Goal: Complete application form

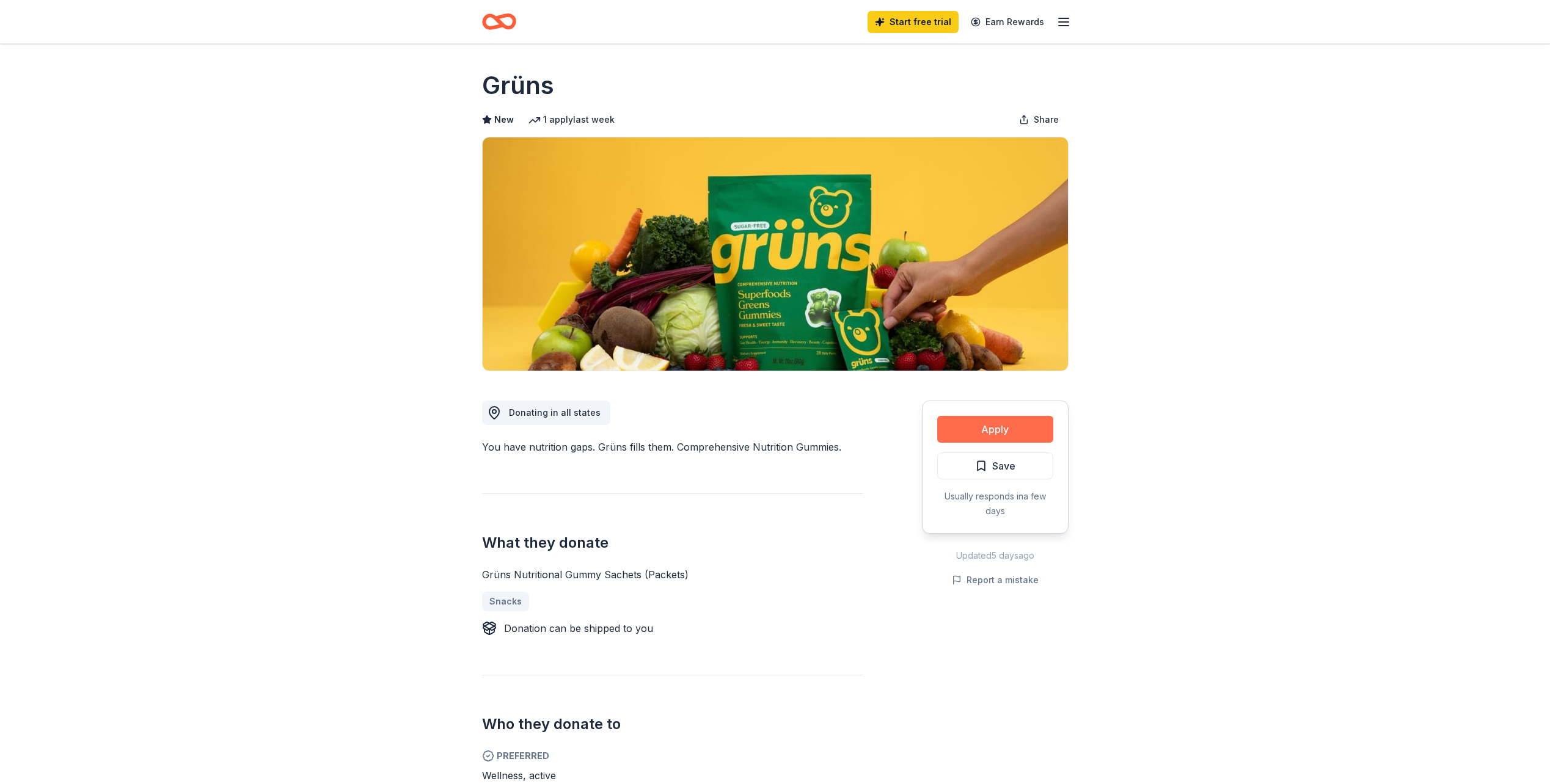
click at [1017, 433] on button "Apply" at bounding box center [996, 429] width 116 height 27
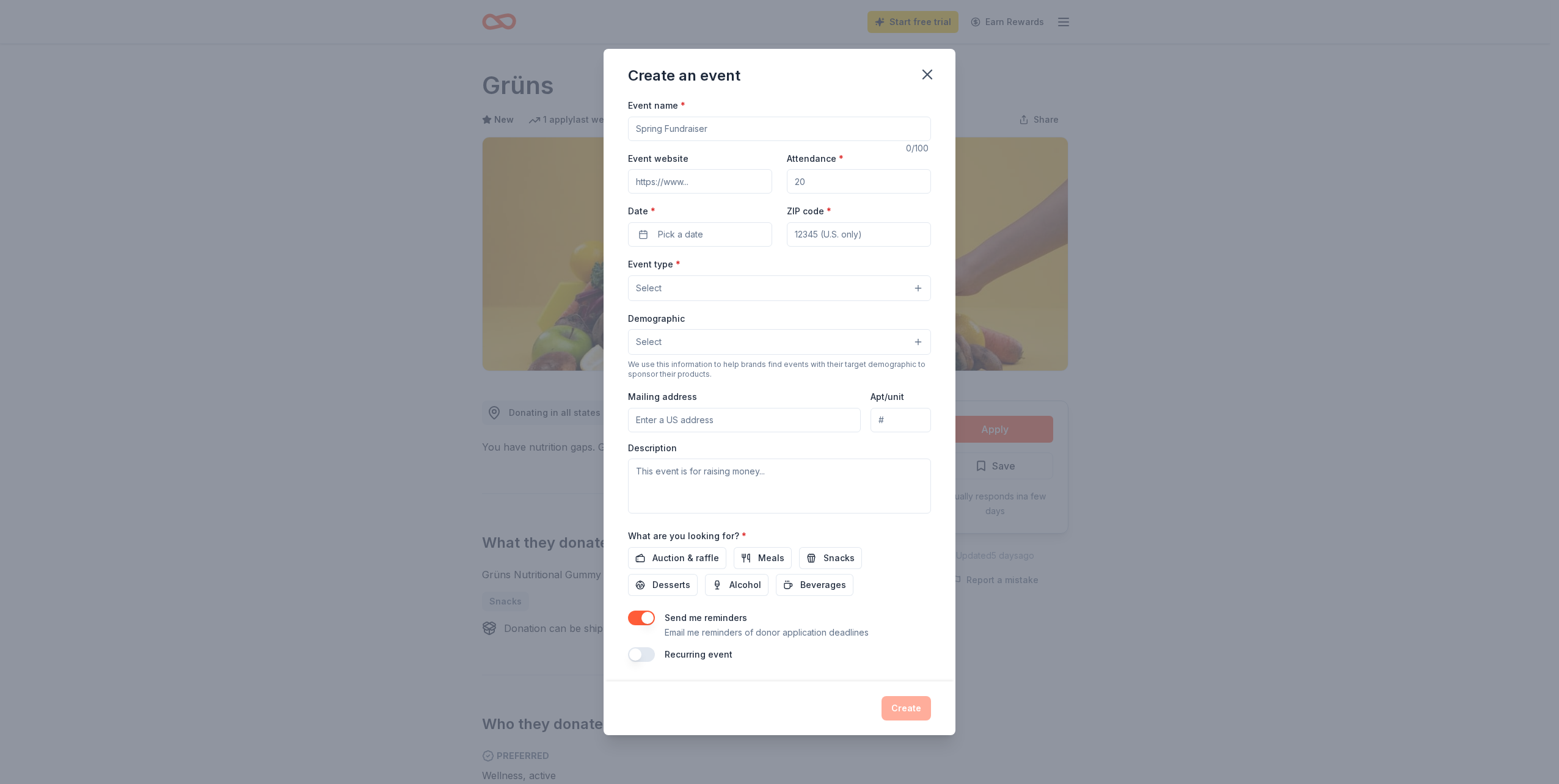
click at [737, 126] on input "Event name *" at bounding box center [780, 128] width 303 height 24
type input "Mascotte Community Health Expo"
click at [825, 187] on input "Attendance *" at bounding box center [859, 181] width 144 height 24
drag, startPoint x: 811, startPoint y: 184, endPoint x: 791, endPoint y: 184, distance: 20.0
click at [791, 184] on input "Attendance *" at bounding box center [859, 181] width 144 height 24
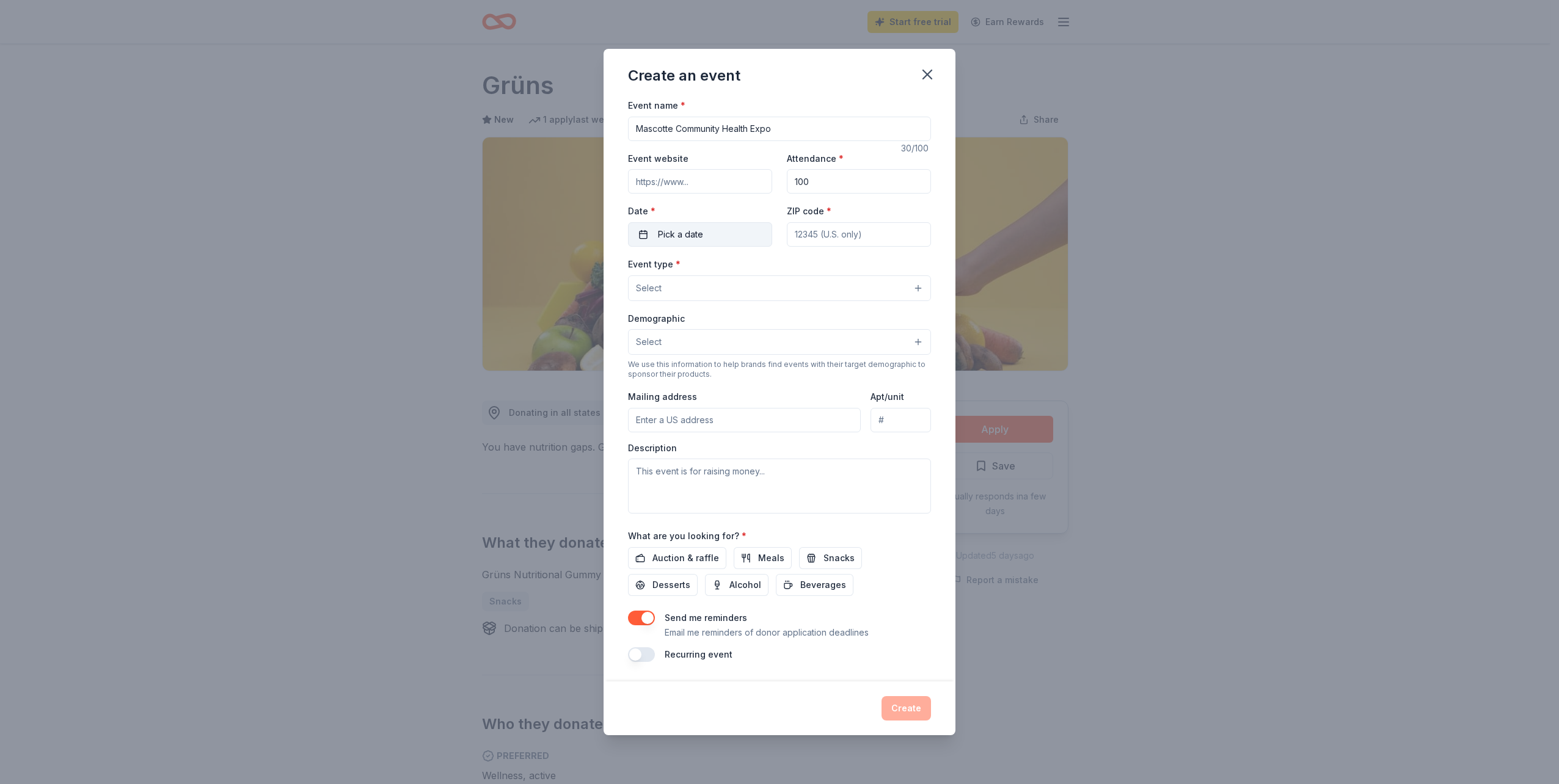
type input "100"
click at [704, 236] on button "Pick a date" at bounding box center [701, 234] width 144 height 24
click at [769, 269] on button "Go to next month" at bounding box center [766, 266] width 17 height 17
click at [767, 371] on button "20" at bounding box center [766, 366] width 22 height 22
click at [857, 237] on input "ZIP code *" at bounding box center [859, 234] width 144 height 24
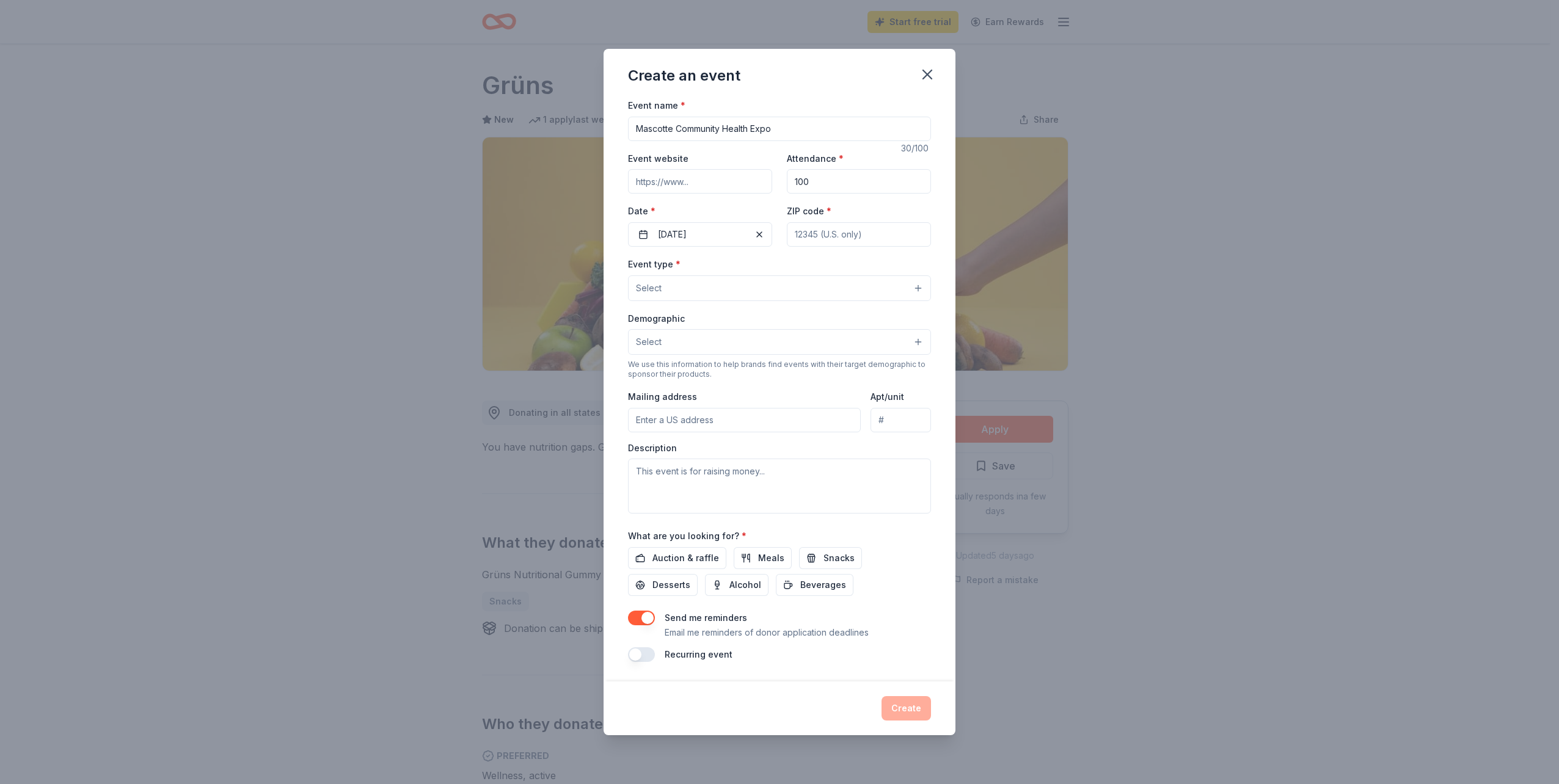
type input "34753"
type input "[STREET_ADDRESS][PERSON_NAME]"
click at [761, 292] on button "Select" at bounding box center [780, 288] width 303 height 26
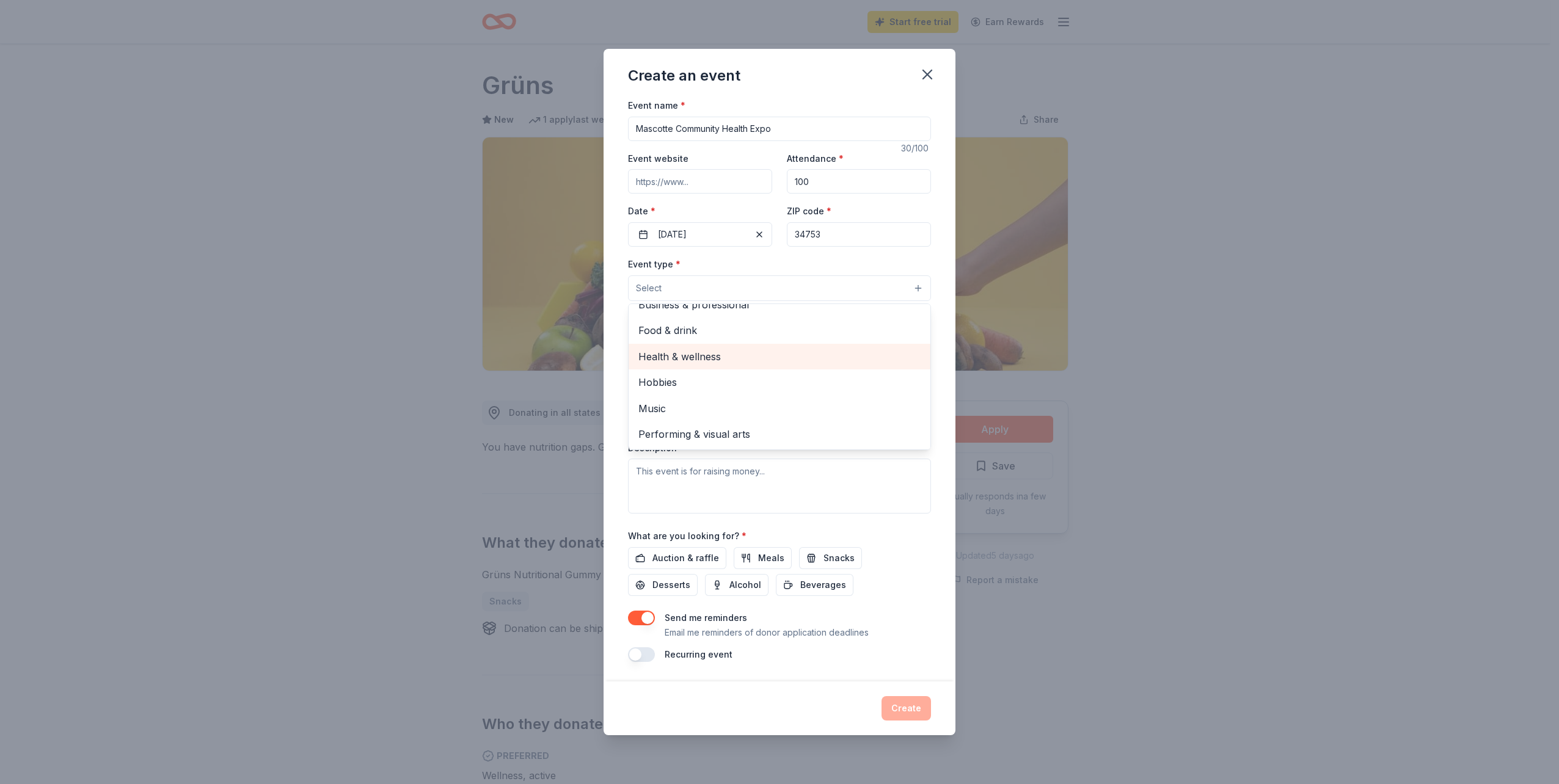
click at [714, 358] on span "Health & wellness" at bounding box center [779, 356] width 283 height 16
click at [1171, 462] on div "Create an event Event name * Mascotte Community Health Expo 30 /100 Event websi…" at bounding box center [779, 392] width 1559 height 784
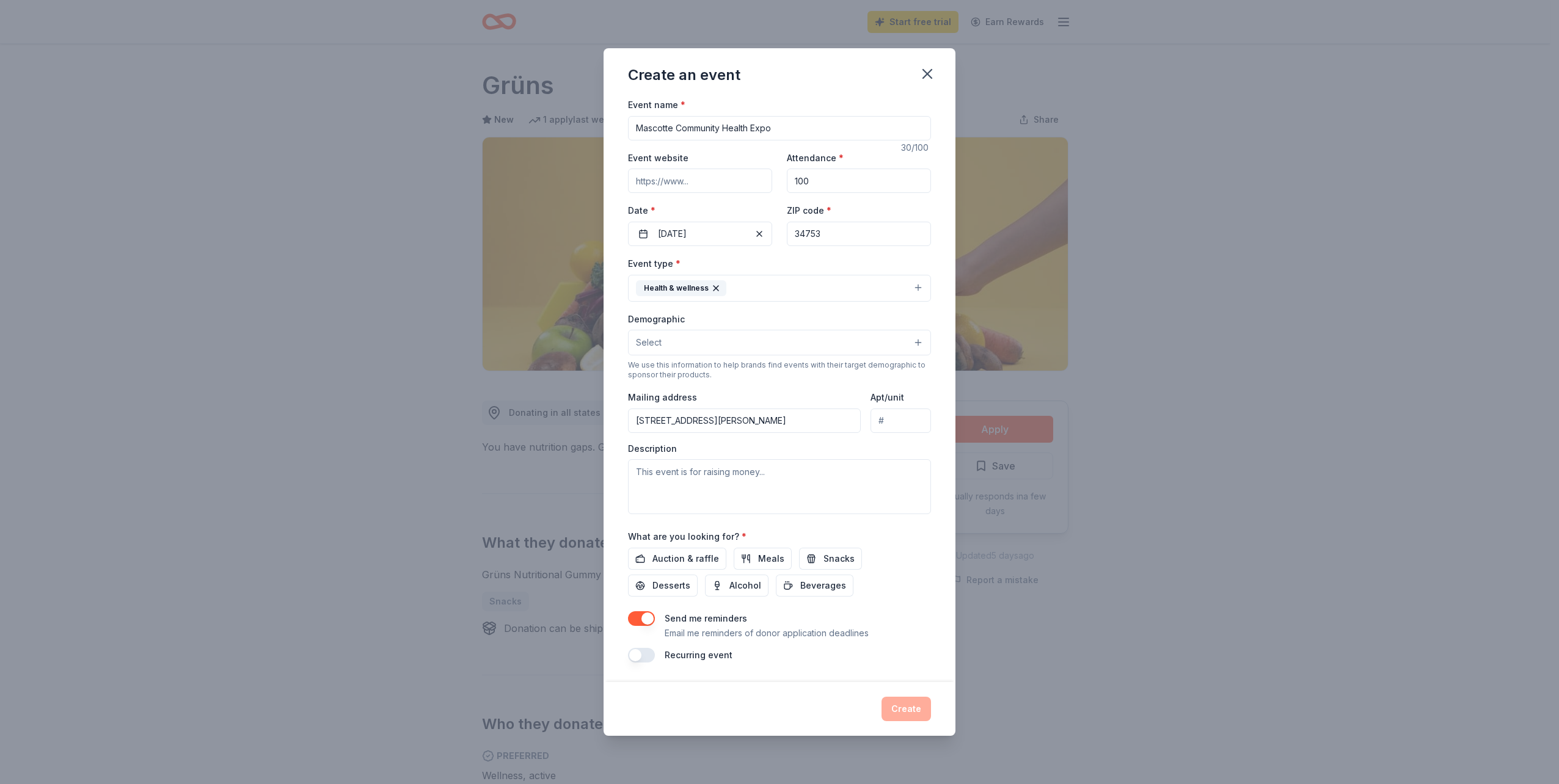
click at [772, 339] on button "Select" at bounding box center [780, 342] width 303 height 26
click at [698, 378] on span "All genders" at bounding box center [779, 374] width 283 height 16
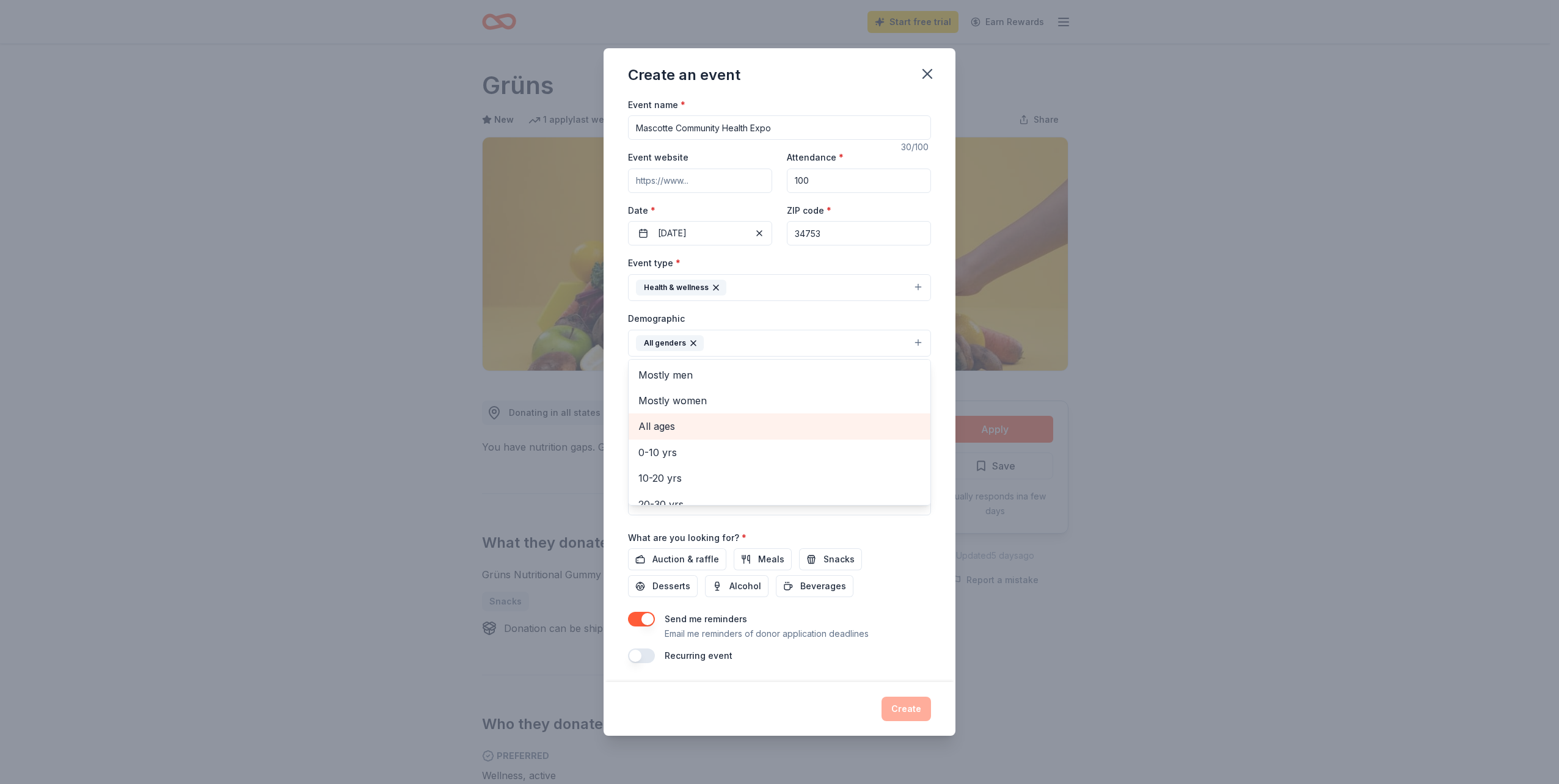
click at [678, 428] on span "All ages" at bounding box center [779, 427] width 283 height 16
click at [792, 285] on div "Event type * Health & wellness Demographic All genders All ages Mostly men Most…" at bounding box center [780, 385] width 303 height 259
click at [800, 289] on button "Health & wellness" at bounding box center [780, 288] width 303 height 27
click at [825, 263] on div "Event type * Health & wellness Fundraiser Business & professional Food & drink …" at bounding box center [780, 277] width 303 height 45
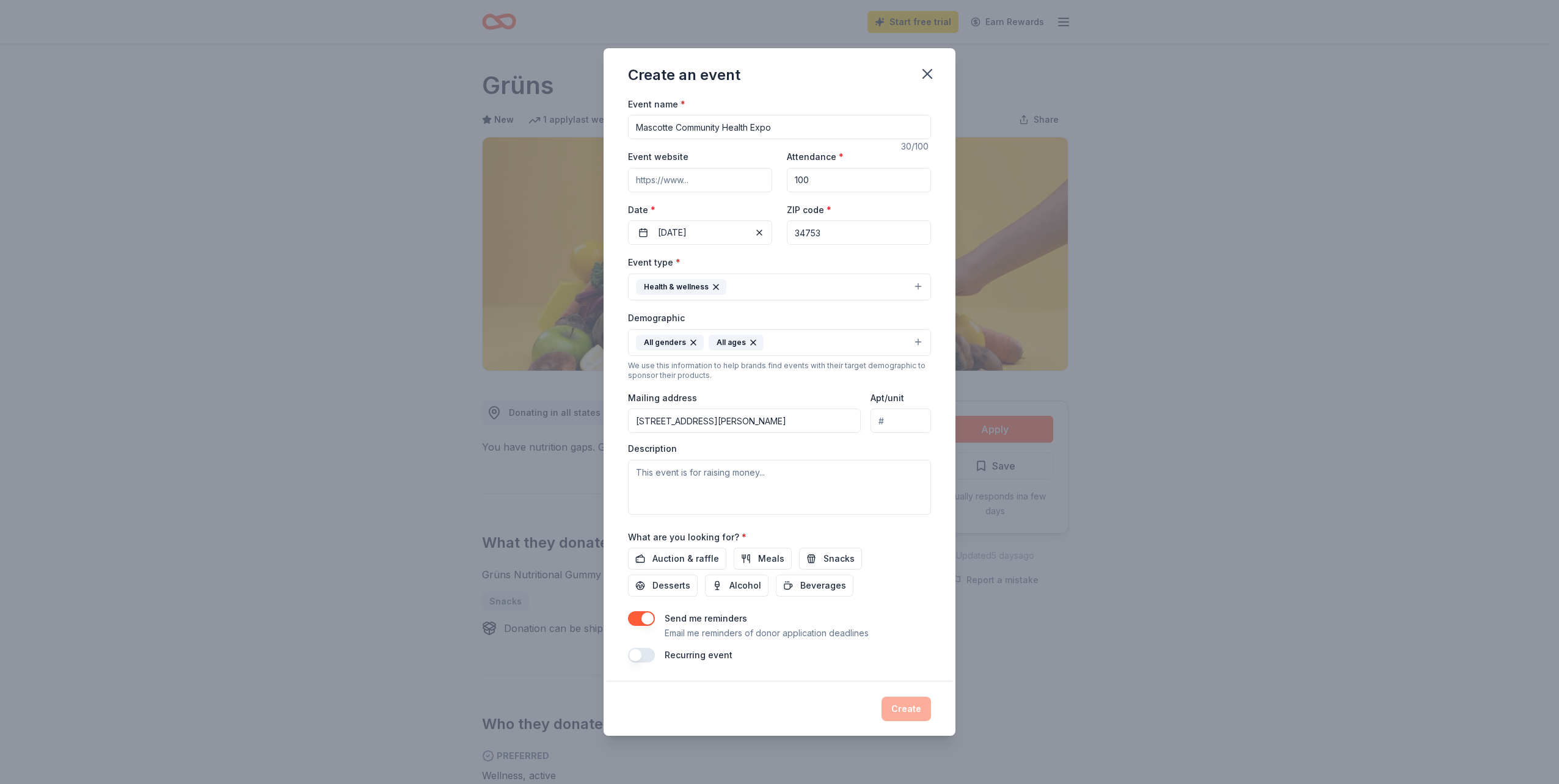
click at [1260, 401] on div "Create an event Event name * Mascotte Community Health Expo 30 /100 Event websi…" at bounding box center [779, 392] width 1559 height 784
paste textarea "We are looking to provide the community with knowledge and resources to live a …"
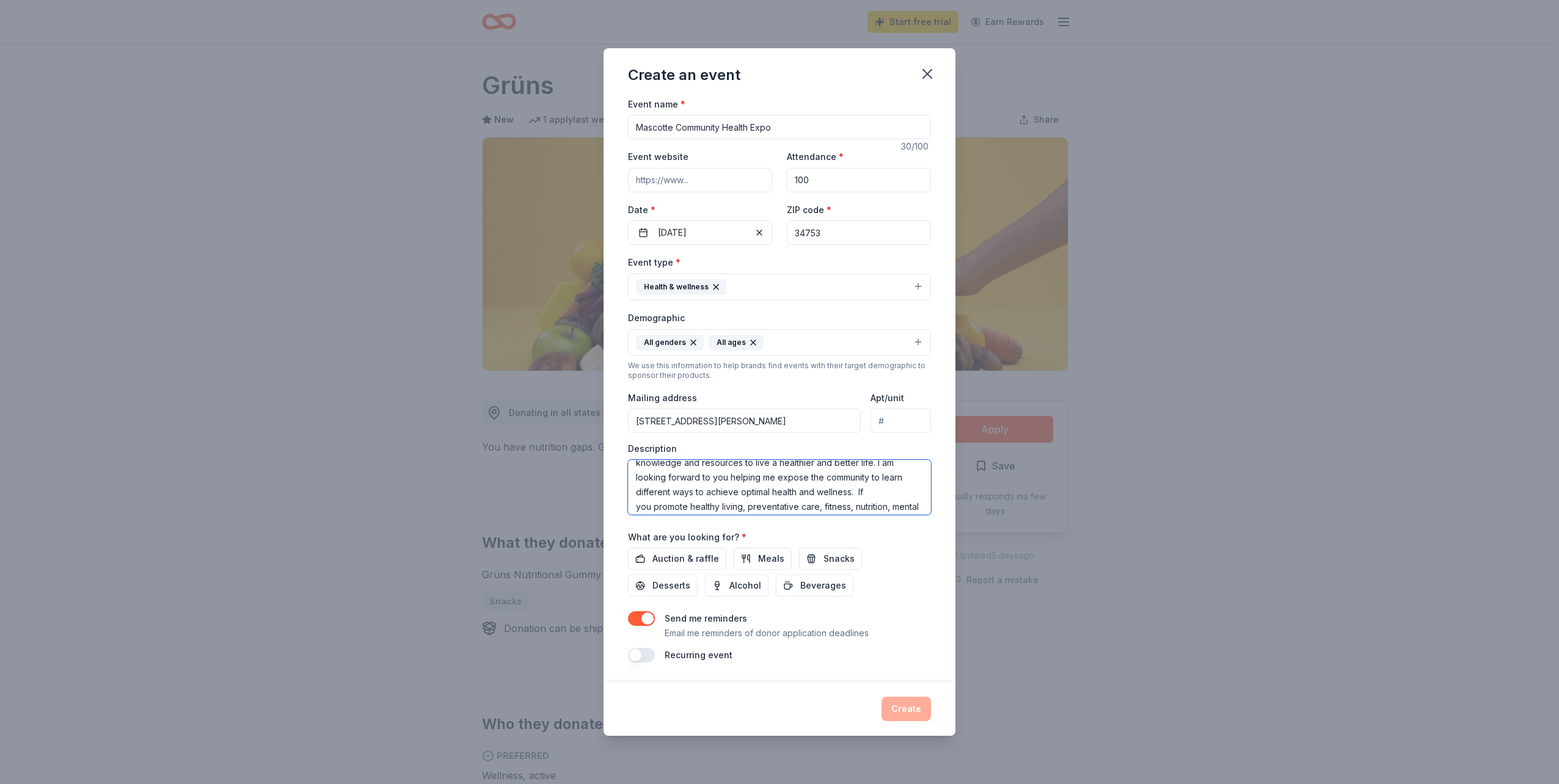
drag, startPoint x: 880, startPoint y: 478, endPoint x: 904, endPoint y: 484, distance: 24.7
click at [905, 483] on textarea "We are looking to provide the community with knowledge and resources to live a …" at bounding box center [780, 487] width 303 height 55
click at [866, 493] on textarea "We are looking to provide the community with knowledge and resources to live a …" at bounding box center [780, 487] width 303 height 55
drag, startPoint x: 874, startPoint y: 495, endPoint x: 887, endPoint y: 507, distance: 17.7
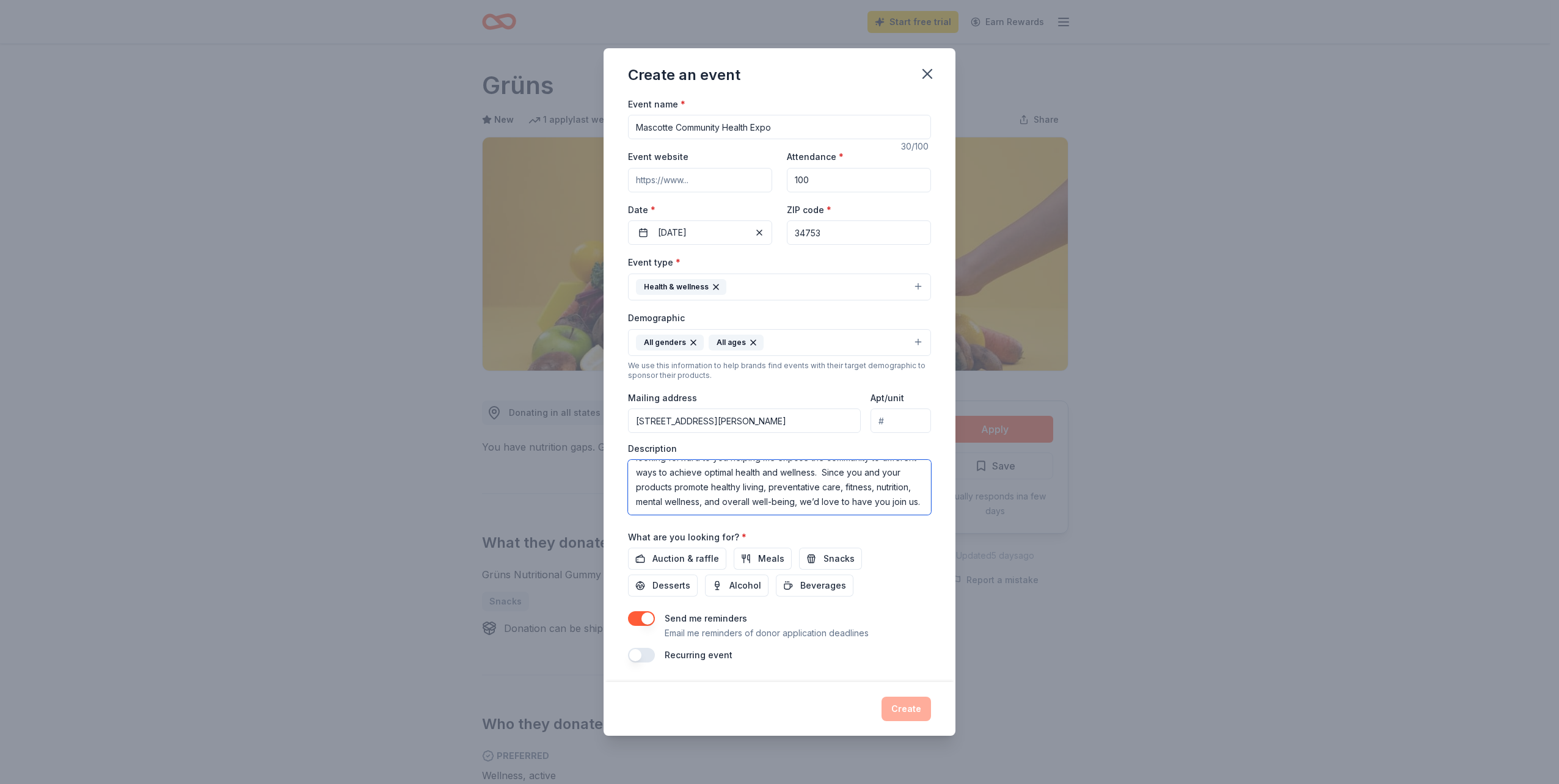
click at [887, 507] on textarea "We are looking to provide the community with knowledge and resources to live a …" at bounding box center [780, 487] width 303 height 55
click at [834, 559] on span "Snacks" at bounding box center [839, 559] width 31 height 14
click at [808, 585] on span "Beverages" at bounding box center [823, 585] width 45 height 14
click at [661, 589] on span "Desserts" at bounding box center [671, 585] width 38 height 14
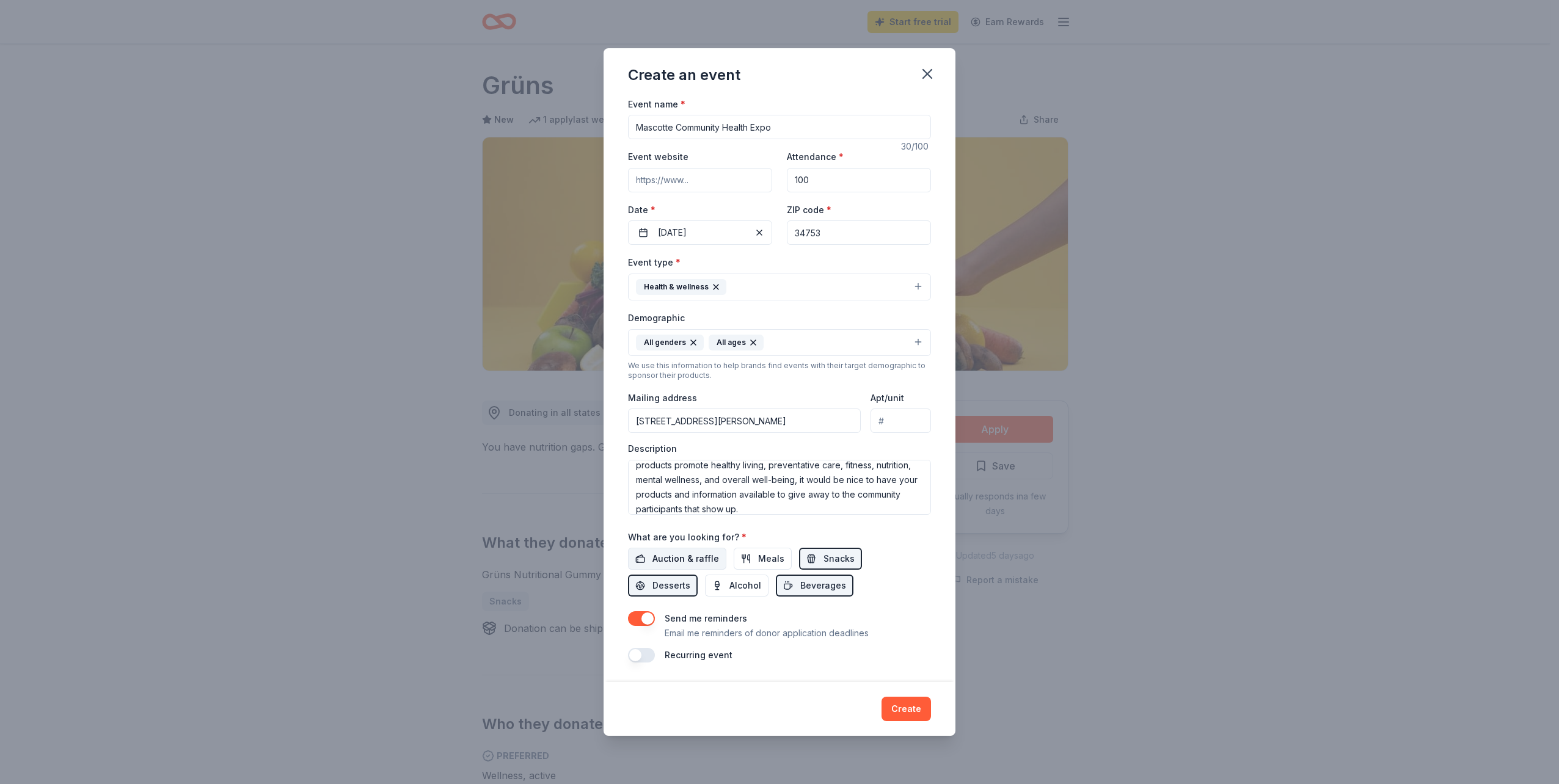
click at [655, 559] on span "Auction & raffle" at bounding box center [685, 559] width 67 height 14
click at [862, 506] on textarea "We are looking to provide the community with knowledge and resources to live a …" at bounding box center [780, 487] width 303 height 55
type textarea "We are looking to provide the community with knowledge and resources to live a …"
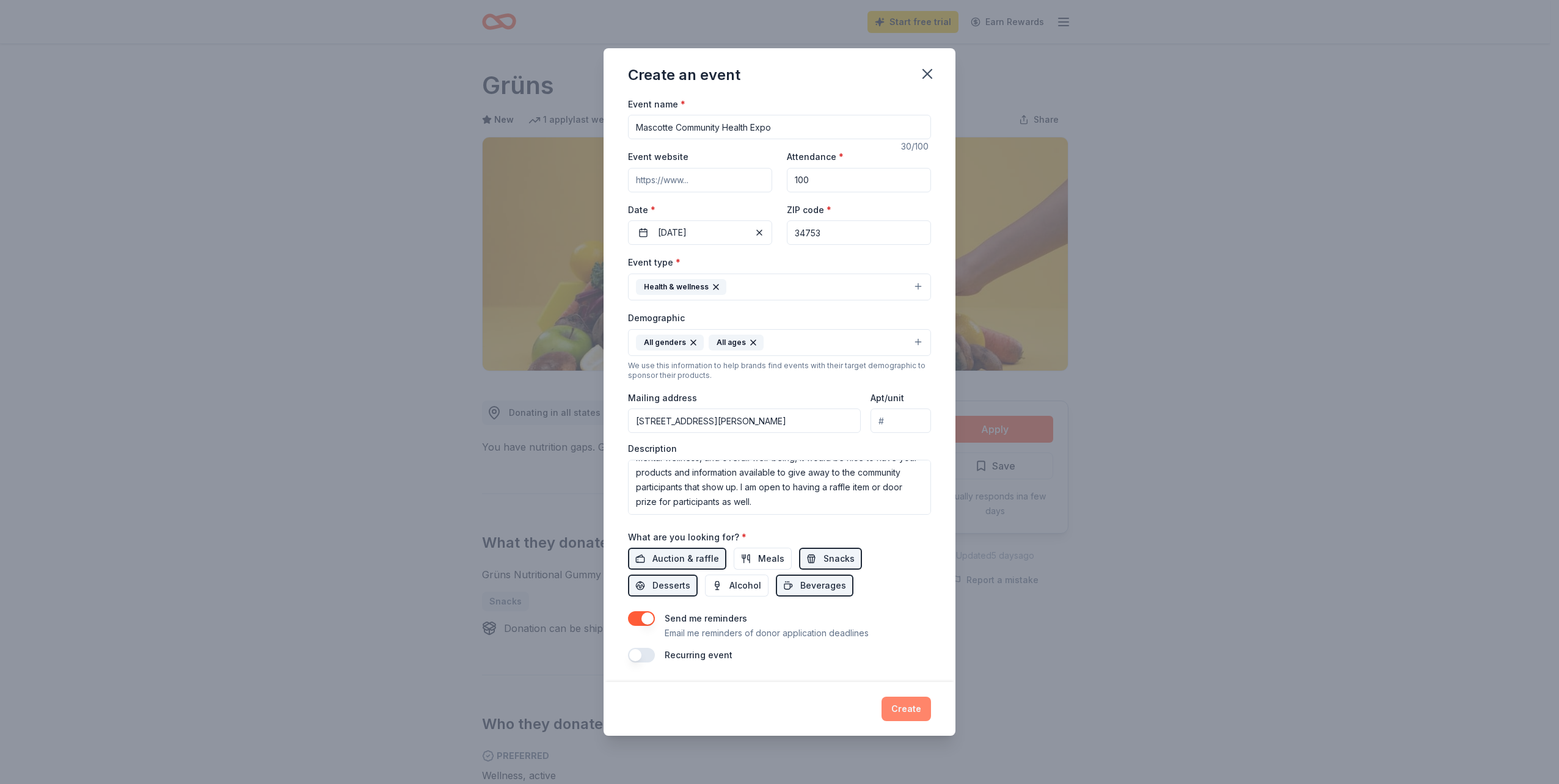
click at [910, 710] on button "Create" at bounding box center [907, 708] width 50 height 24
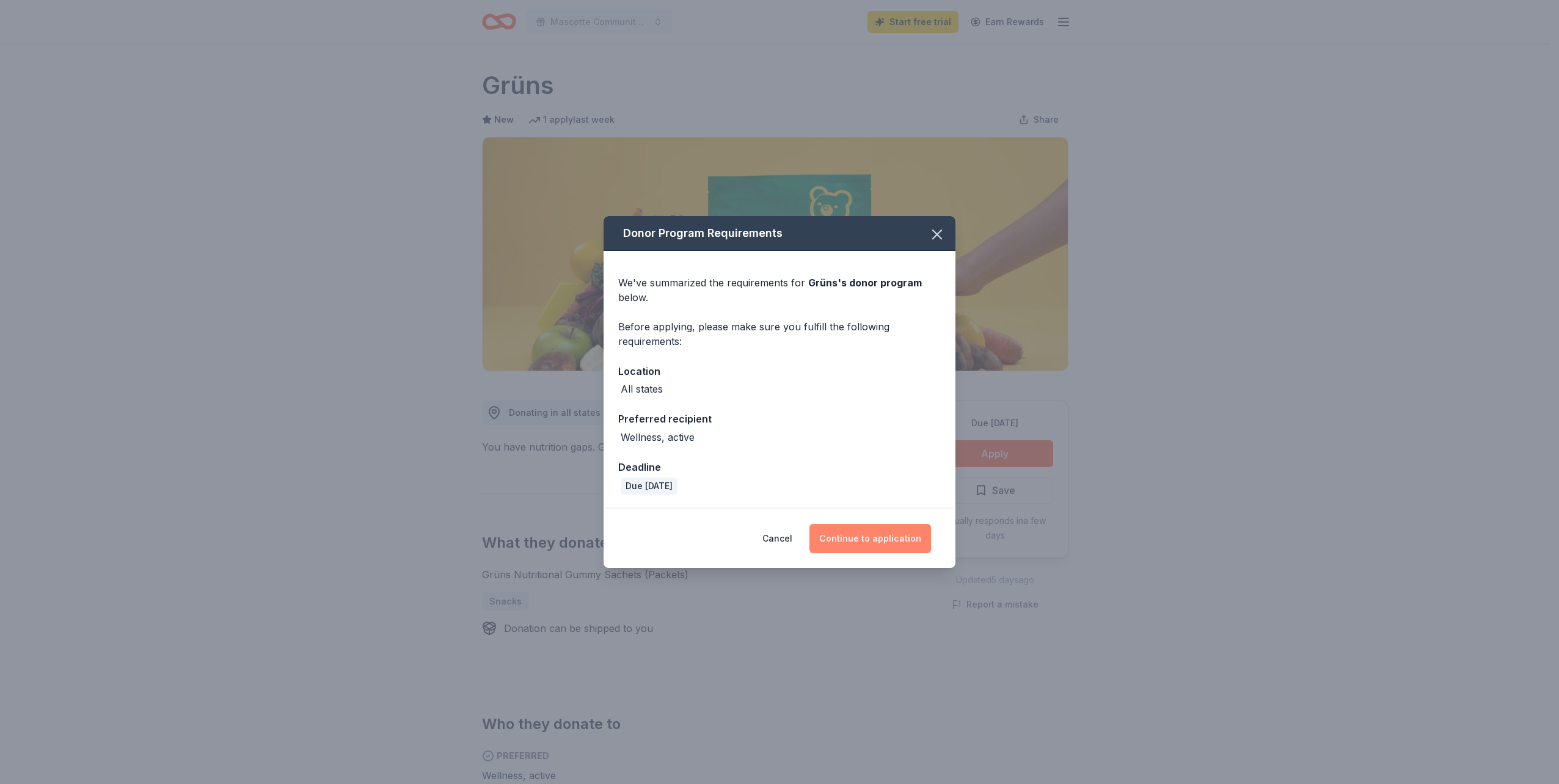
click at [849, 540] on button "Continue to application" at bounding box center [870, 538] width 121 height 29
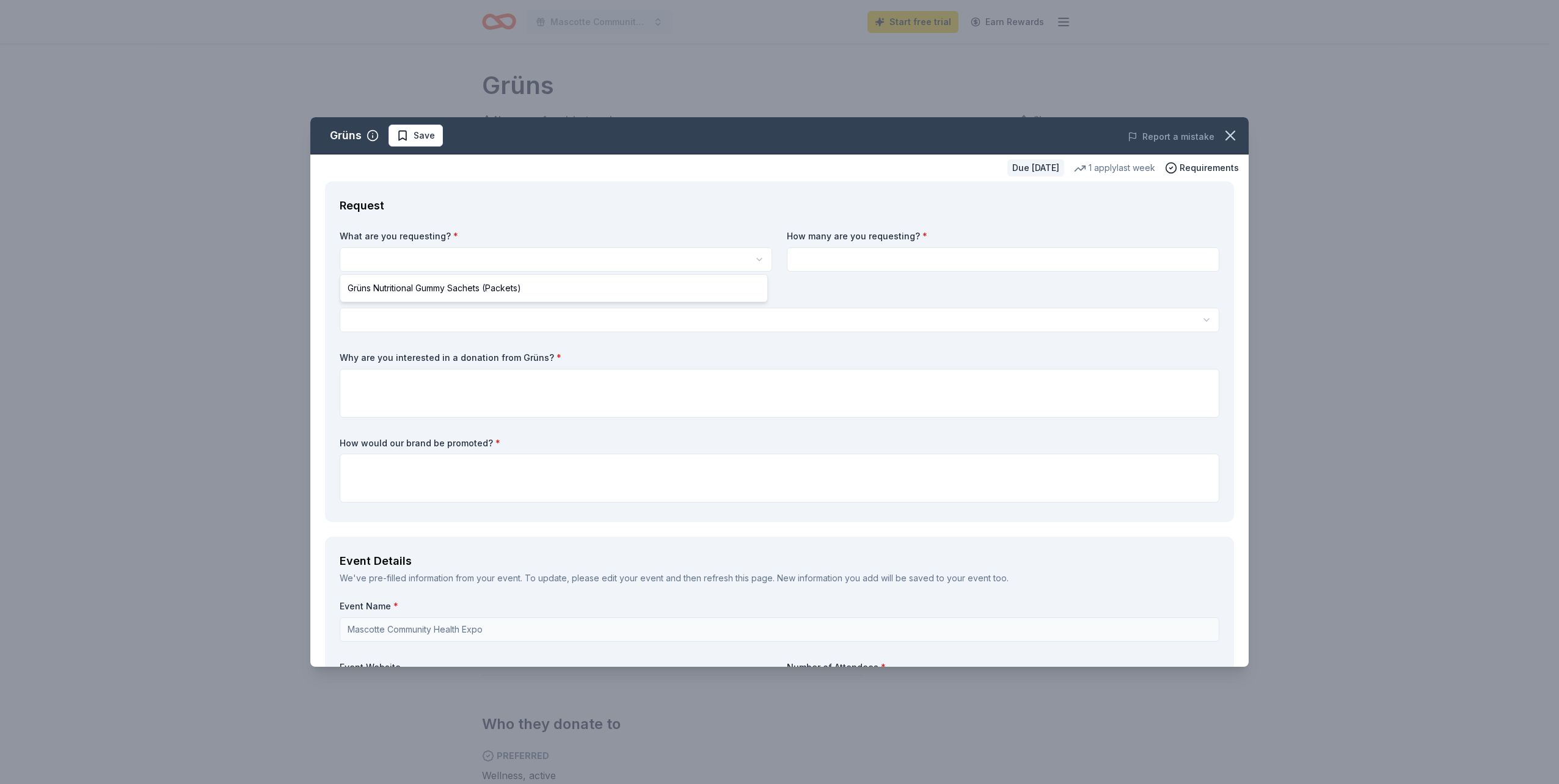
click at [653, 260] on html "Mascotte Community Health Expo Start free trial Earn Rewards Due [DATE] Share G…" at bounding box center [779, 392] width 1559 height 784
select select "Grüns Nutritional Gummy Sachets (Packets)"
click at [756, 265] on html "Mascotte Community Health Expo Start free trial Earn Rewards Due [DATE] Share G…" at bounding box center [779, 392] width 1559 height 784
click at [894, 259] on input at bounding box center [1003, 259] width 432 height 24
type input "1"
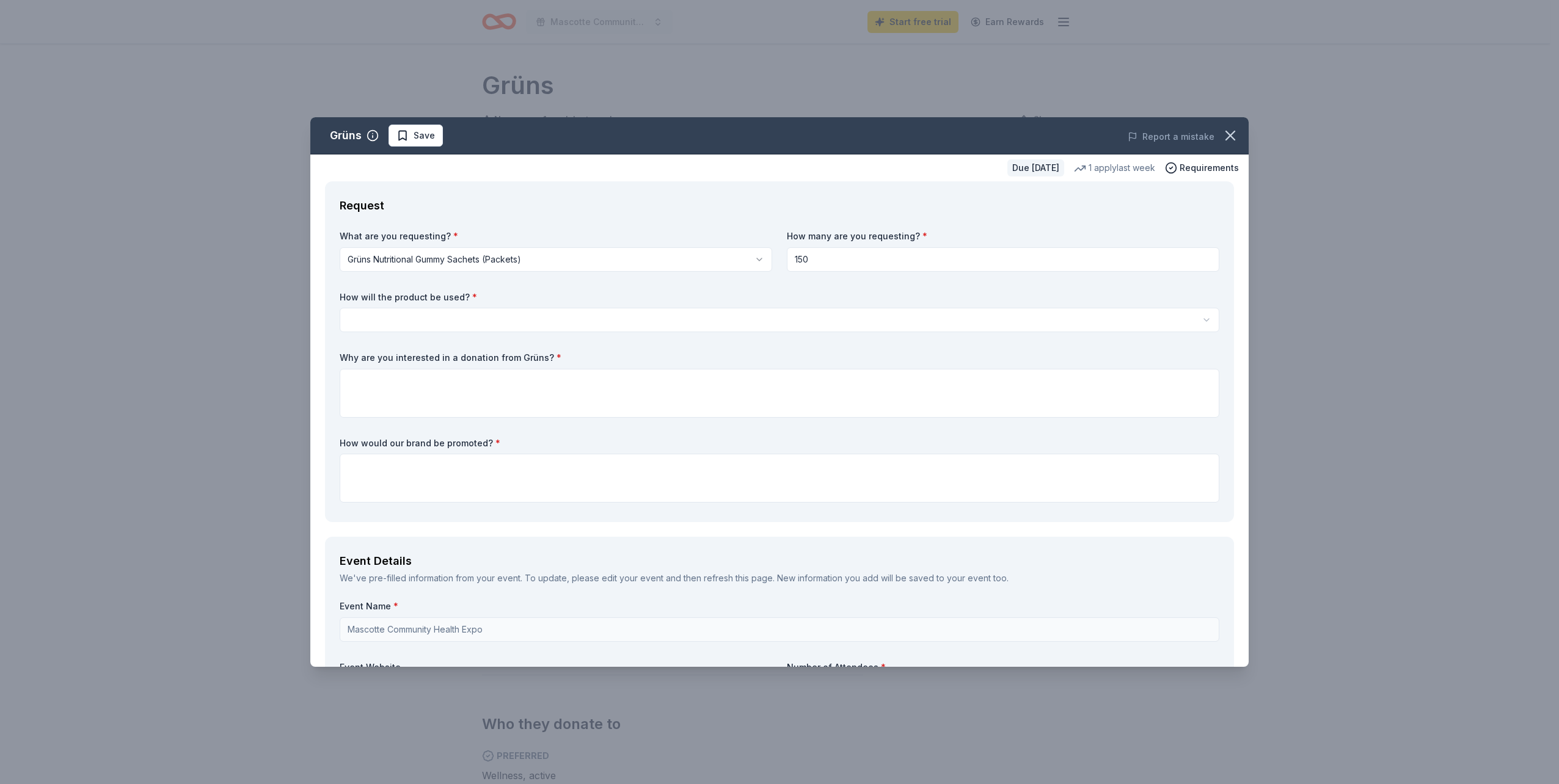
type input "150"
click at [501, 322] on html "Mascotte Community Health Expo Start free trial Earn Rewards Due [DATE] Share G…" at bounding box center [779, 392] width 1559 height 784
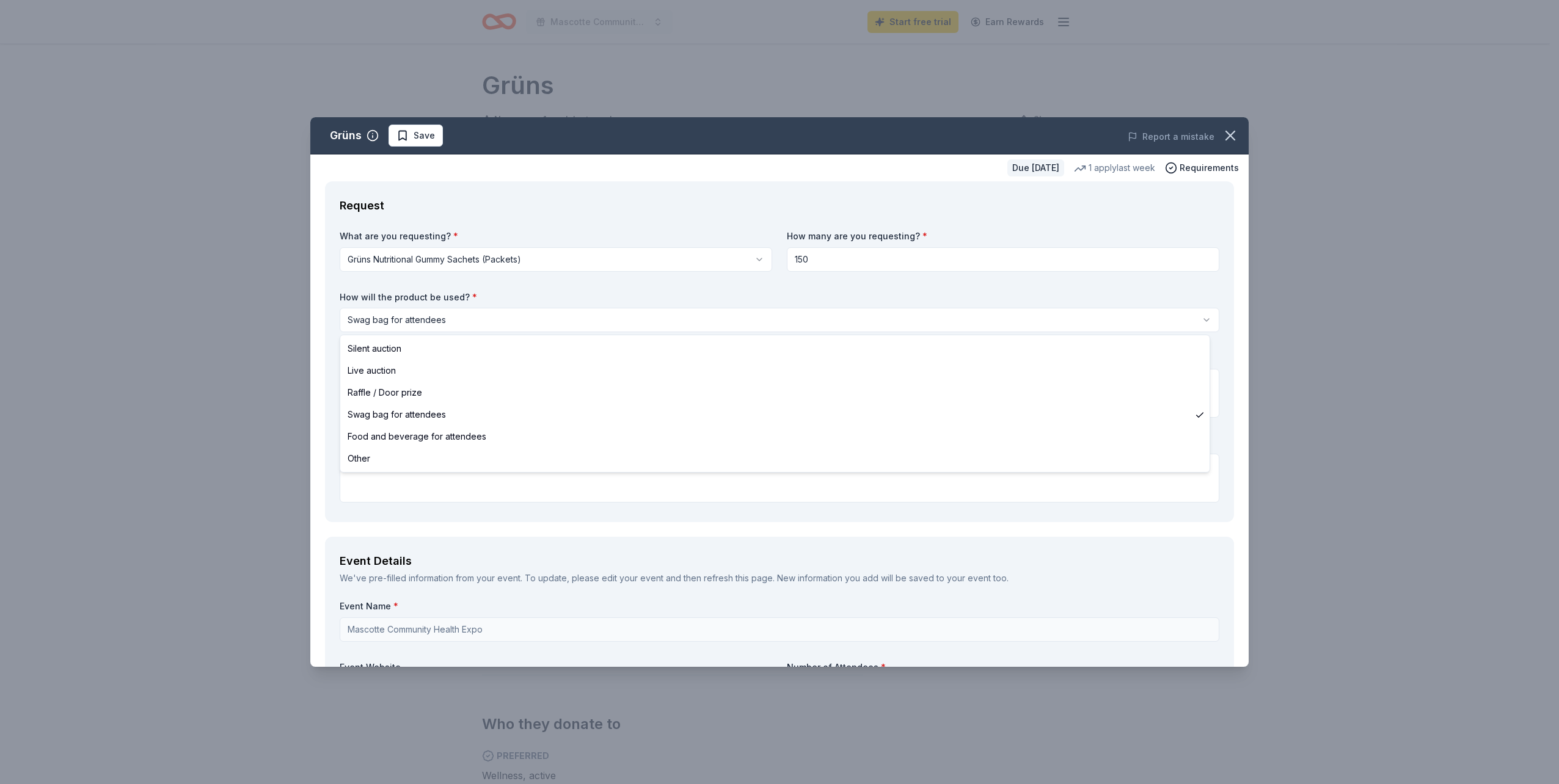
click at [473, 321] on html "Mascotte Community Health Expo Start free trial Earn Rewards Due [DATE] Share G…" at bounding box center [779, 392] width 1559 height 784
select select "foodAndBeverage"
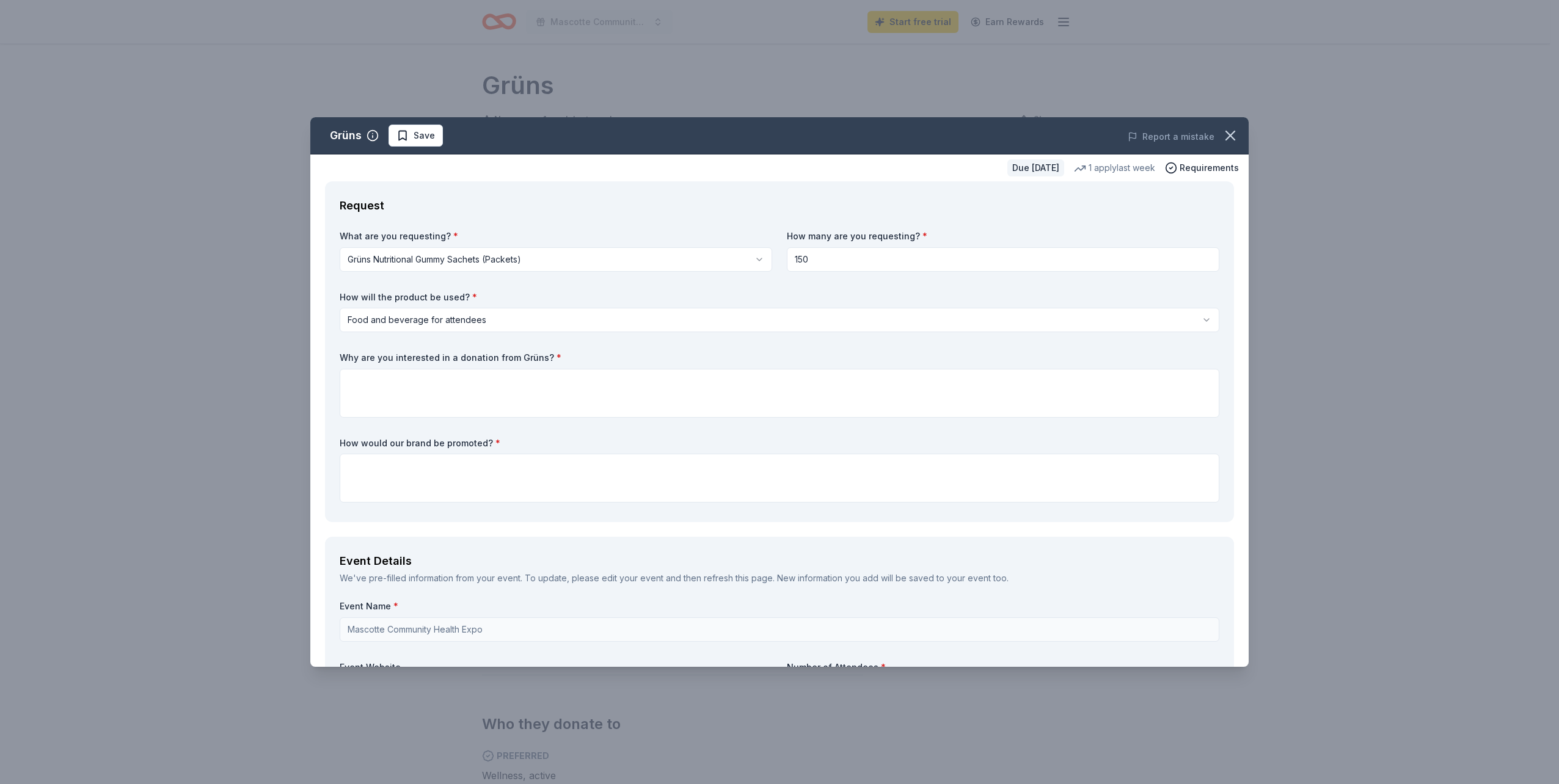
click at [487, 322] on html "Mascotte Community Health Expo Start free trial Earn Rewards Due [DATE] Share G…" at bounding box center [779, 392] width 1559 height 784
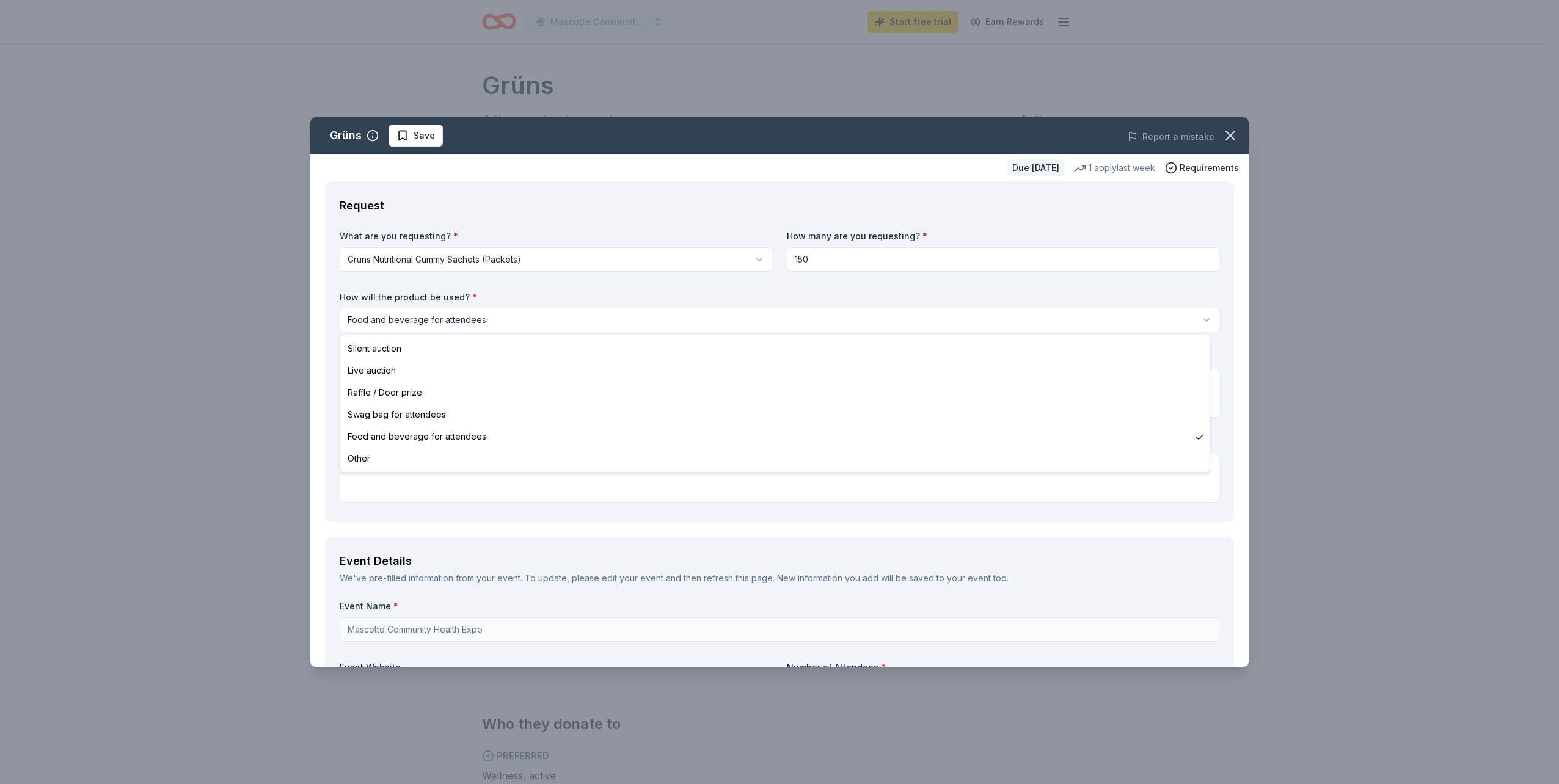
select select "swagBag"
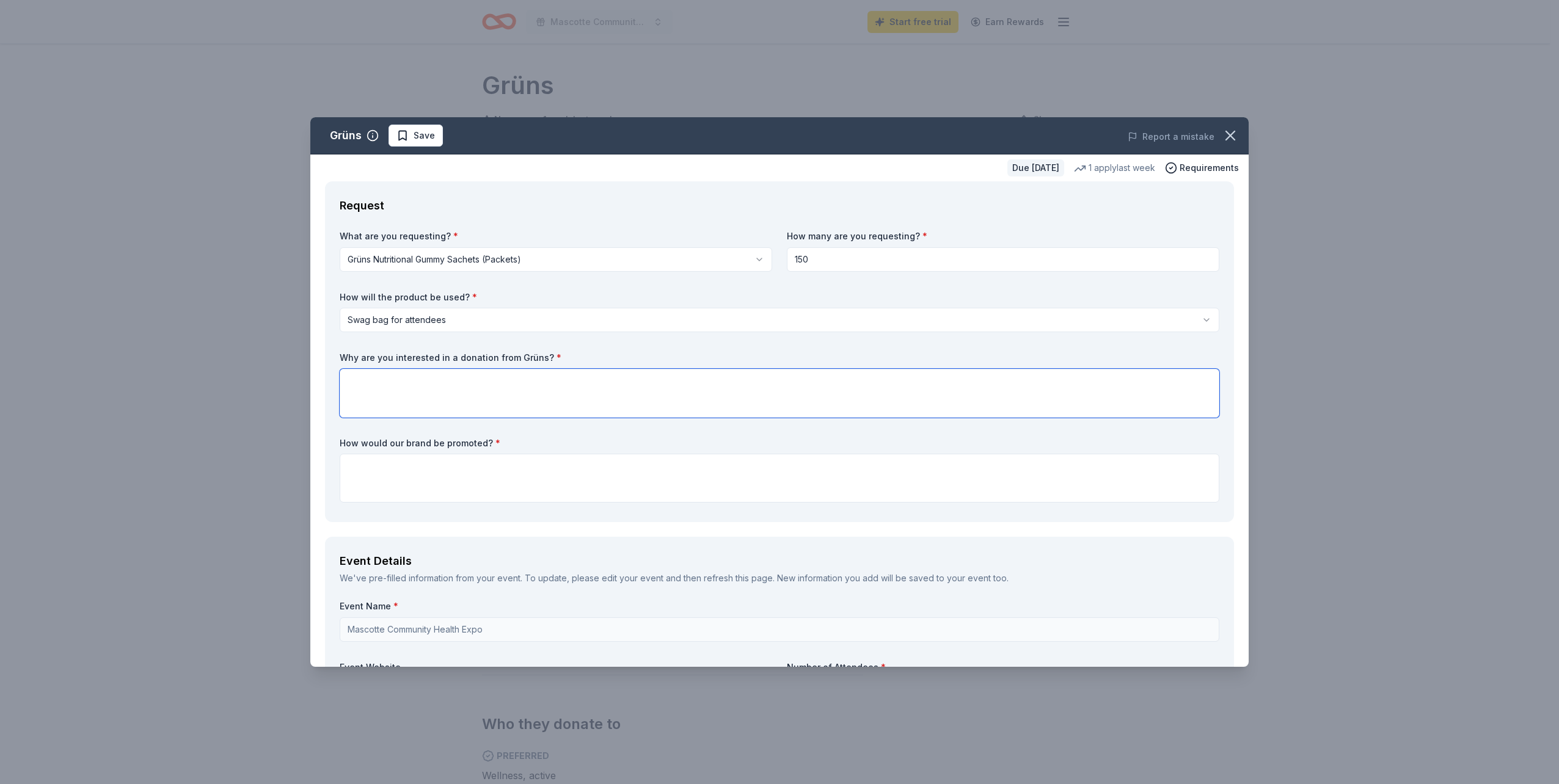
click at [454, 381] on textarea at bounding box center [779, 393] width 880 height 49
type textarea "Your purpose and mission match our theme of the expo. Health and wellness educa…"
click at [494, 470] on textarea at bounding box center [779, 478] width 880 height 49
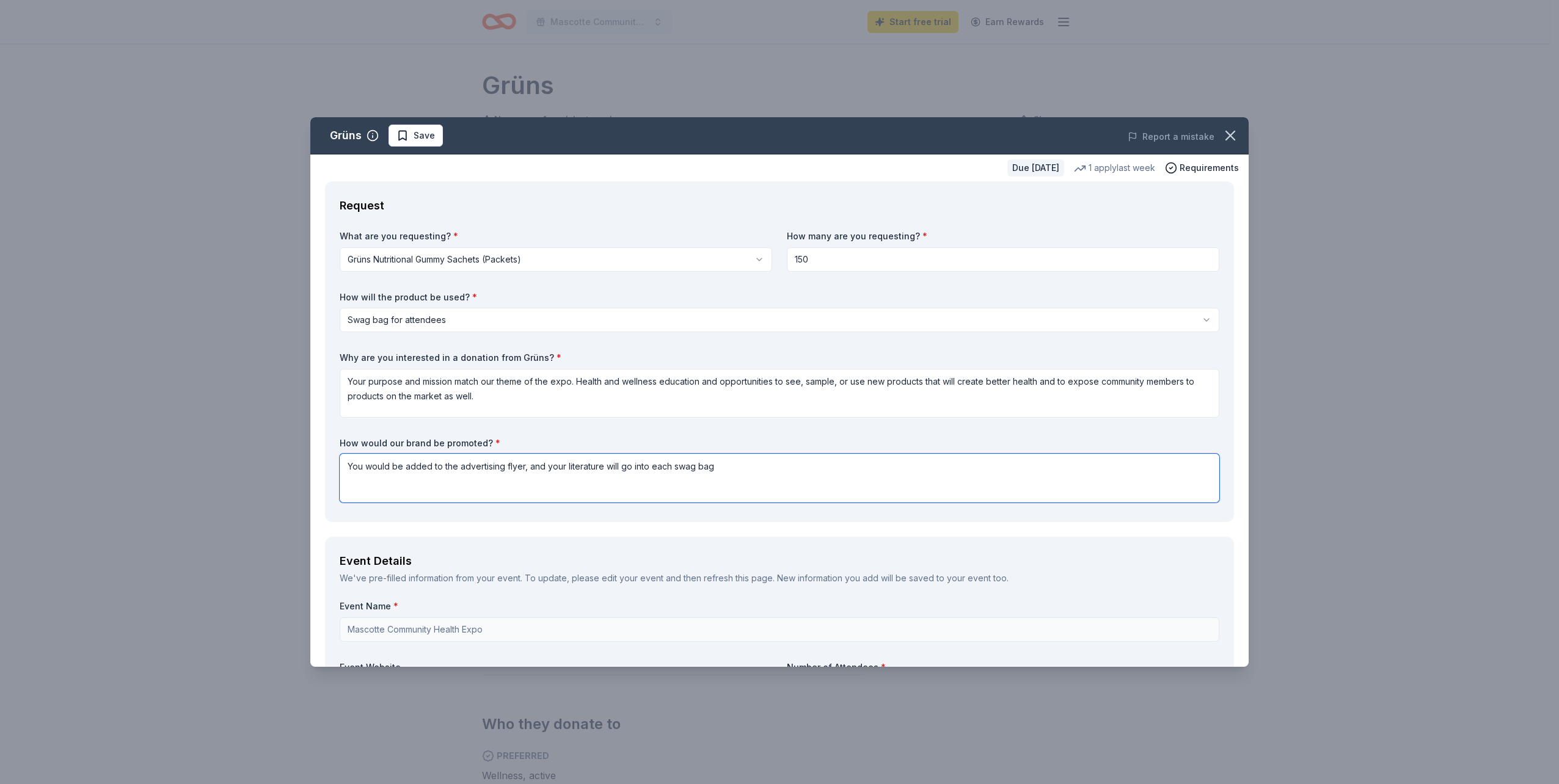
click at [605, 467] on textarea "You would be added to the advertising flyer, and your literature will go into e…" at bounding box center [779, 478] width 880 height 49
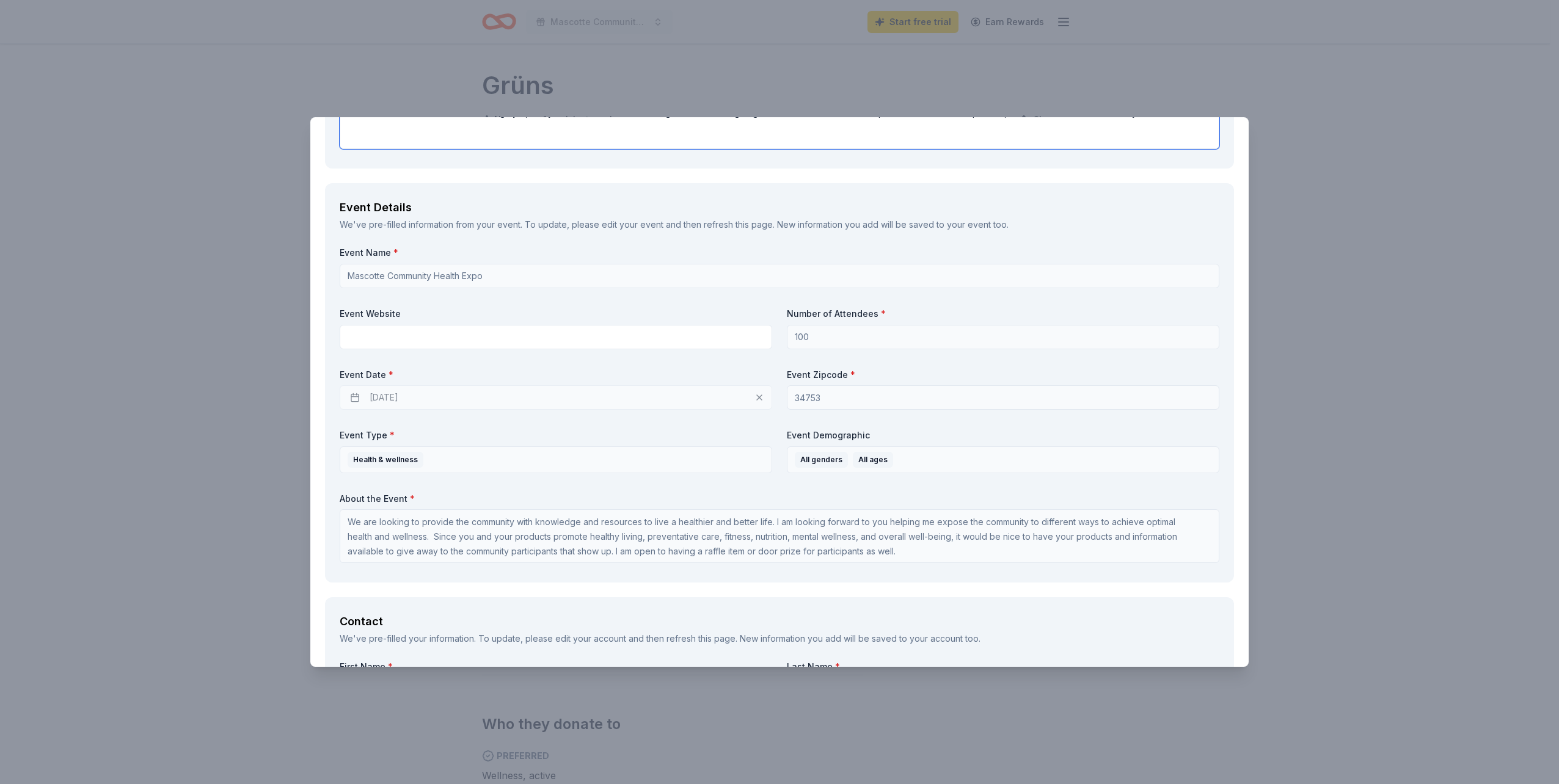
scroll to position [366, 0]
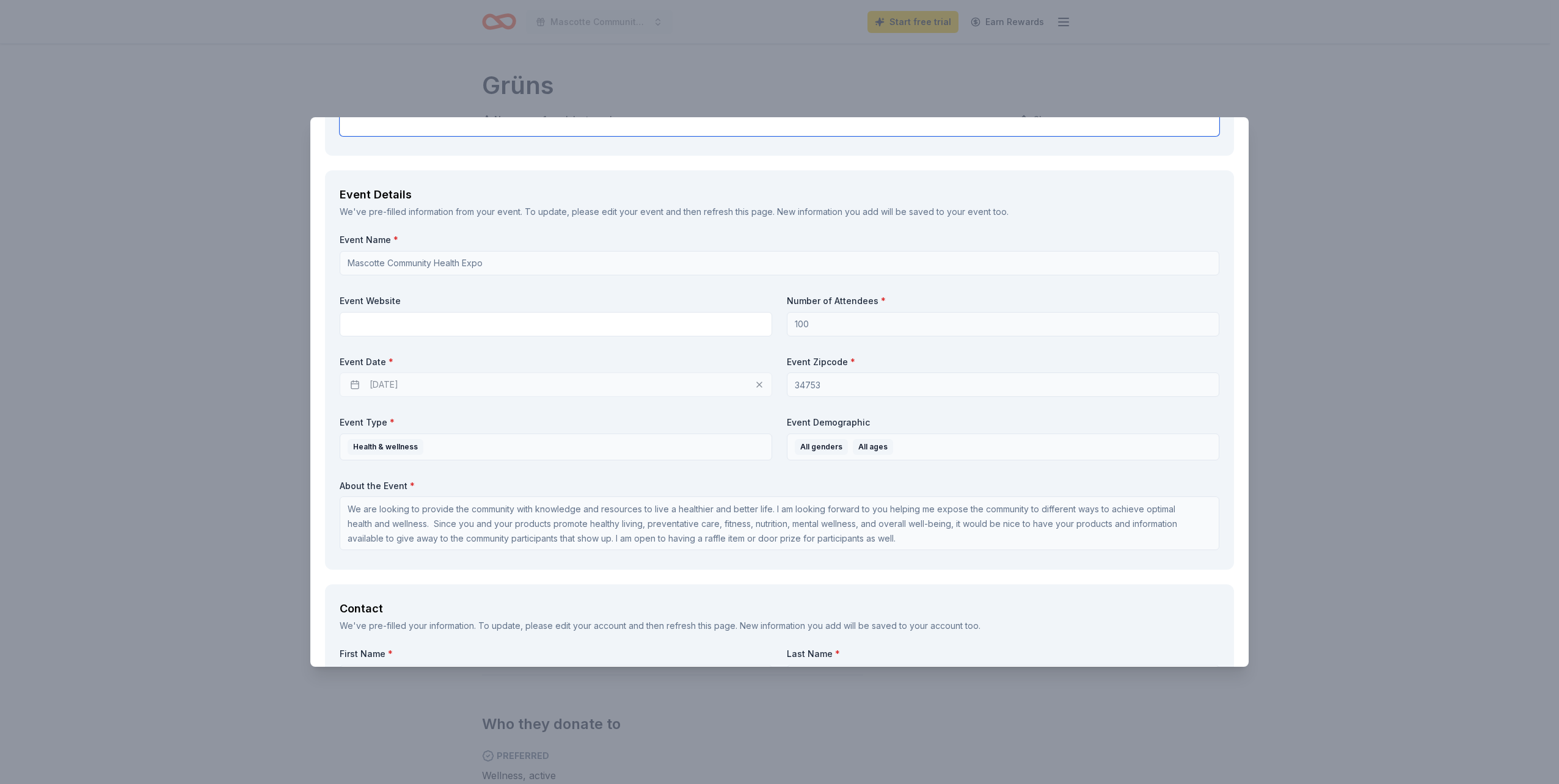
type textarea "You would be added to the advertising flyer, and your literature and snack will…"
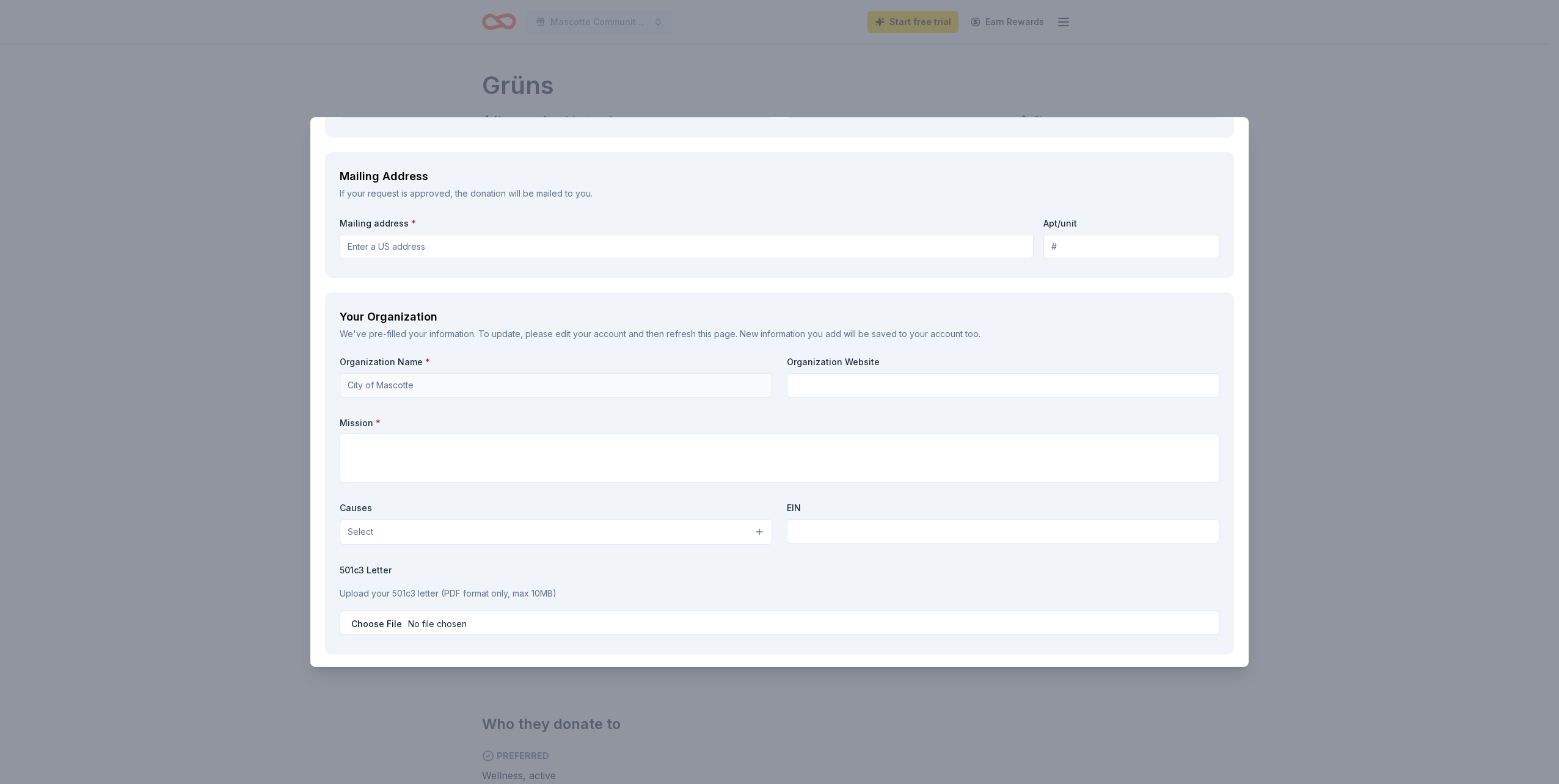
scroll to position [971, 0]
